Goal: Entertainment & Leisure: Consume media (video, audio)

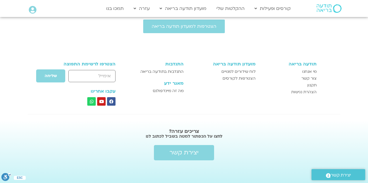
scroll to position [437, 0]
click at [227, 172] on div at bounding box center [184, 173] width 294 height 14
click at [206, 167] on div at bounding box center [184, 173] width 294 height 14
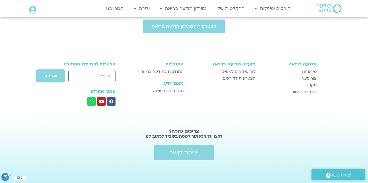
click at [206, 167] on div at bounding box center [184, 173] width 294 height 14
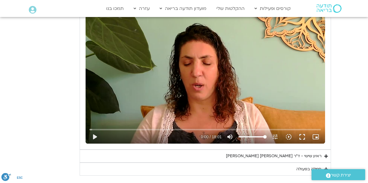
scroll to position [499, 0]
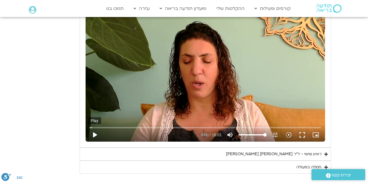
click at [96, 136] on button "play_arrow" at bounding box center [95, 135] width 14 height 14
click at [95, 134] on button "pause" at bounding box center [95, 135] width 14 height 14
click at [95, 135] on button "play_arrow" at bounding box center [95, 135] width 14 height 14
drag, startPoint x: 202, startPoint y: 85, endPoint x: 178, endPoint y: 94, distance: 24.7
click at [186, 93] on div "Skip Ad 4:03 pause 7:26 / 18:01 volume_up Mute tune Resolution Auto 480p slow_m…" at bounding box center [206, 74] width 240 height 135
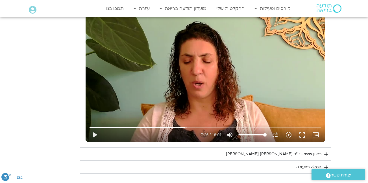
click at [177, 94] on div "Skip Ad 4:03 play_arrow 7:26 / 18:01 volume_up Mute tune Resolution Auto 480p s…" at bounding box center [206, 74] width 240 height 135
click at [177, 95] on div "Skip Ad 4:03 pause 7:26 / 18:01 volume_up Mute tune Resolution Auto 480p slow_m…" at bounding box center [206, 74] width 240 height 135
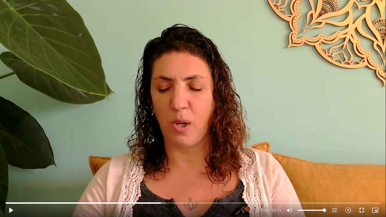
click at [197, 140] on div "Skip Ad 8:57 play_arrow 7:26 / 18:01 volume_up Mute tune Resolution Auto 480p s…" at bounding box center [193, 108] width 386 height 217
click at [161, 154] on div "Skip Ad 8:57 pause 7:32 / 18:01 volume_up Mute tune Resolution Auto 480p slow_m…" at bounding box center [193, 108] width 386 height 217
drag, startPoint x: 163, startPoint y: 203, endPoint x: 158, endPoint y: 205, distance: 5.1
click at [158, 182] on input "Seek" at bounding box center [193, 202] width 375 height 3
click at [190, 134] on div "Skip Ad 7:19 play_arrow 7:19 / 18:01 volume_up Mute tune Resolution Auto 480p s…" at bounding box center [193, 108] width 386 height 217
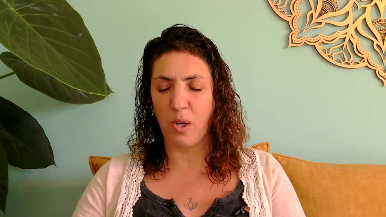
click at [190, 134] on div "Skip Ad 7:19 pause 7:21 / 18:01 volume_up Mute tune Resolution Auto 480p slow_m…" at bounding box center [193, 108] width 386 height 217
type input "442.321096"
